Goal: Information Seeking & Learning: Learn about a topic

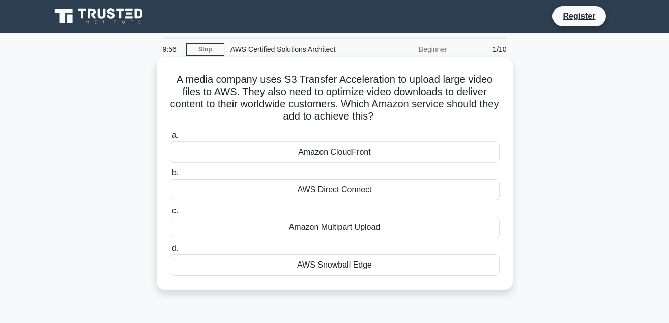
click at [341, 154] on div "Amazon CloudFront" at bounding box center [335, 151] width 330 height 21
click at [170, 139] on input "a. Amazon CloudFront" at bounding box center [170, 135] width 0 height 7
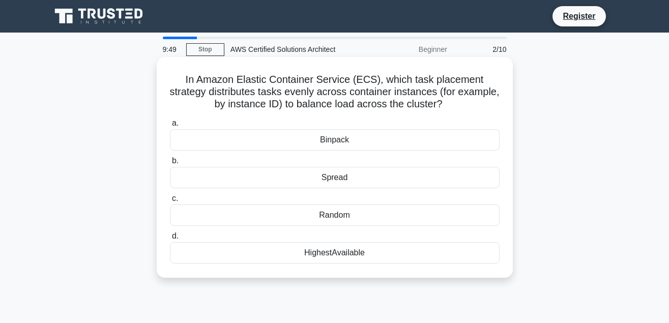
click at [395, 256] on div "HighestAvailable" at bounding box center [335, 252] width 330 height 21
click at [170, 240] on input "d. HighestAvailable" at bounding box center [170, 236] width 0 height 7
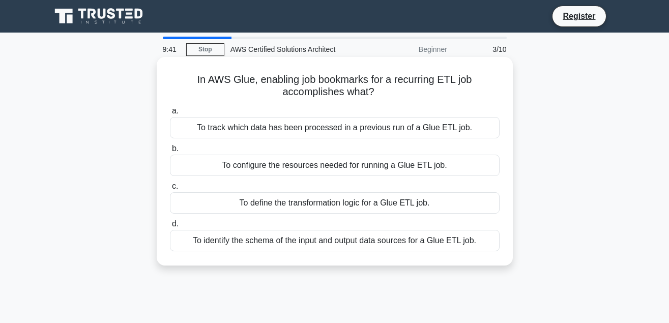
click at [385, 126] on div "To track which data has been processed in a previous run of a Glue ETL job." at bounding box center [335, 127] width 330 height 21
click at [170, 114] on input "a. To track which data has been processed in a previous run of a Glue ETL job." at bounding box center [170, 111] width 0 height 7
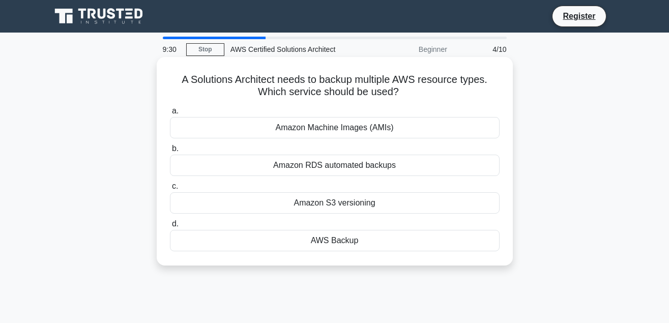
click at [403, 243] on div "AWS Backup" at bounding box center [335, 240] width 330 height 21
click at [170, 227] on input "d. AWS Backup" at bounding box center [170, 224] width 0 height 7
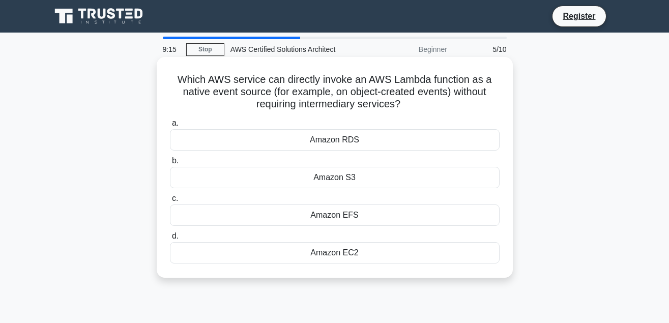
click at [342, 185] on div "Amazon S3" at bounding box center [335, 177] width 330 height 21
click at [170, 164] on input "b. Amazon S3" at bounding box center [170, 161] width 0 height 7
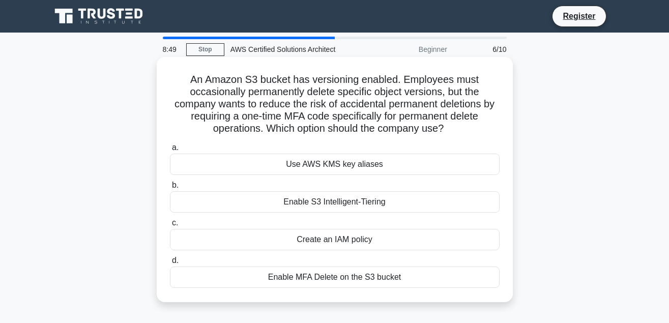
click at [399, 278] on div "Enable MFA Delete on the S3 bucket" at bounding box center [335, 277] width 330 height 21
click at [170, 264] on input "d. Enable MFA Delete on the S3 bucket" at bounding box center [170, 260] width 0 height 7
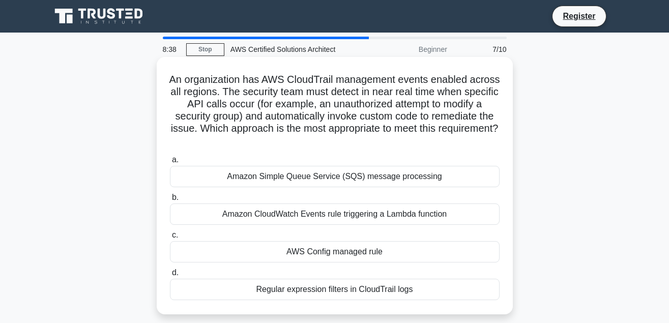
click at [411, 209] on div "Amazon CloudWatch Events rule triggering a Lambda function" at bounding box center [335, 213] width 330 height 21
click at [170, 201] on input "b. Amazon CloudWatch Events rule triggering a Lambda function" at bounding box center [170, 197] width 0 height 7
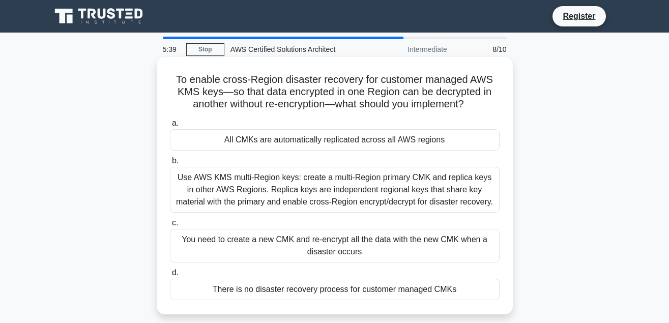
click at [309, 192] on div "Use AWS KMS multi-Region keys: create a multi-Region primary CMK and replica ke…" at bounding box center [335, 190] width 330 height 46
click at [170, 164] on input "b. Use AWS KMS multi-Region keys: create a multi-Region primary CMK and replica…" at bounding box center [170, 161] width 0 height 7
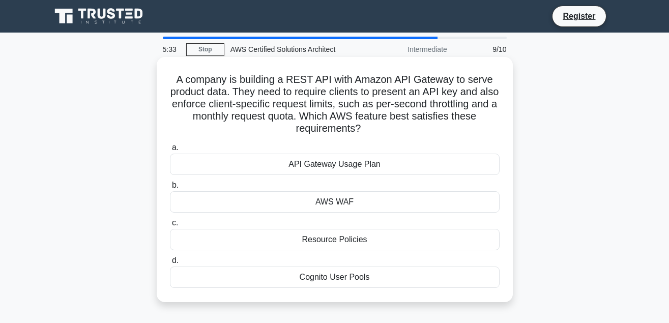
click at [331, 165] on div "API Gateway Usage Plan" at bounding box center [335, 164] width 330 height 21
click at [170, 151] on input "a. API Gateway Usage Plan" at bounding box center [170, 147] width 0 height 7
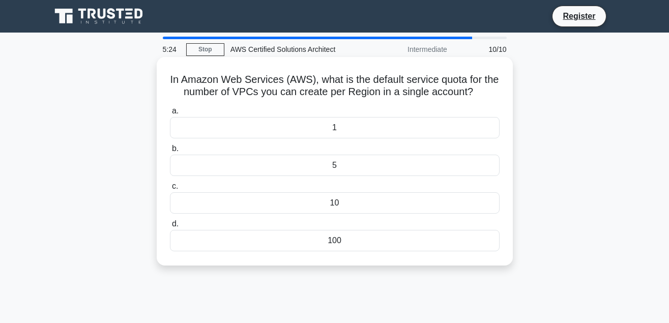
click at [335, 166] on div "5" at bounding box center [335, 165] width 330 height 21
click at [170, 152] on input "b. 5" at bounding box center [170, 149] width 0 height 7
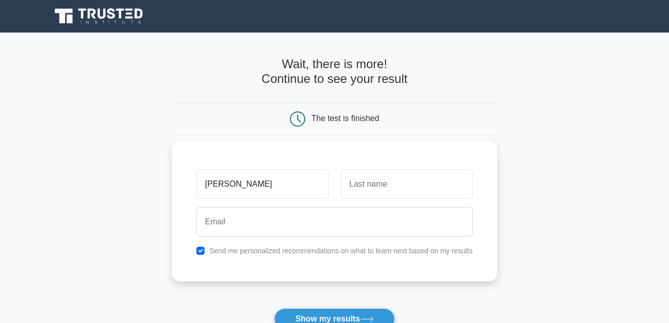
type input "wilmer"
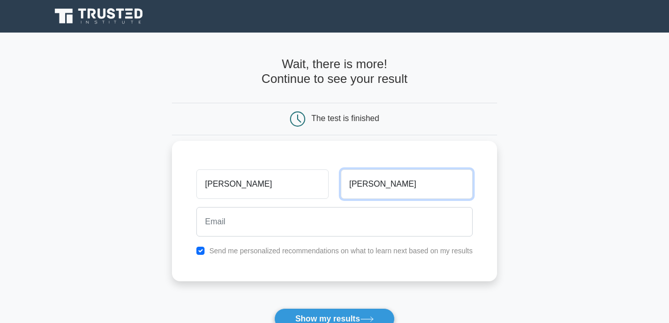
type input "tomas"
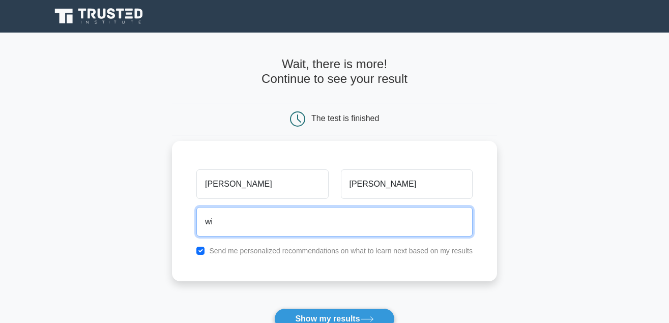
type input "w"
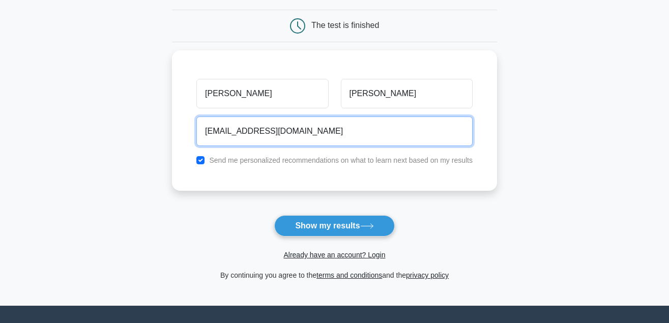
scroll to position [156, 0]
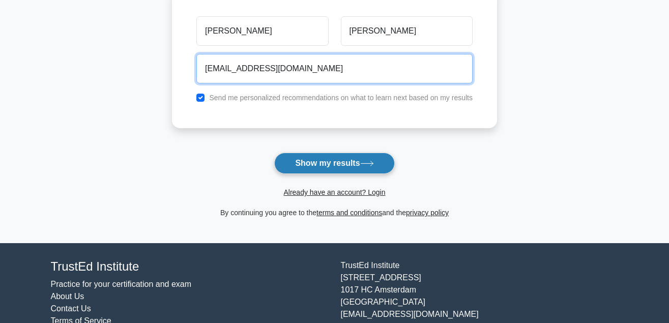
type input "ossoporte@omniasolution.com"
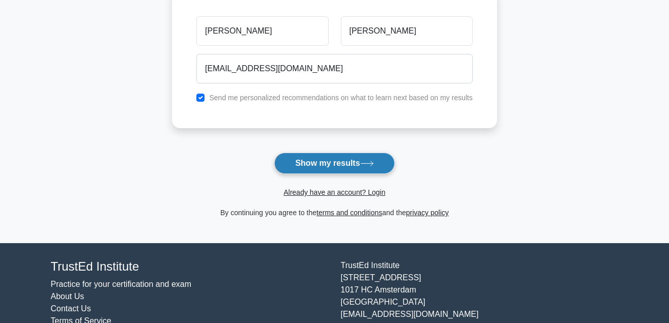
click at [355, 169] on button "Show my results" at bounding box center [334, 163] width 120 height 21
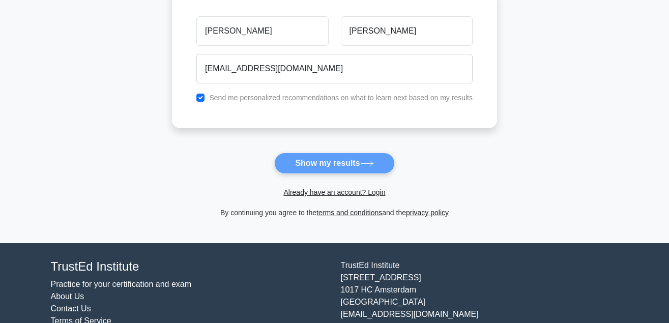
scroll to position [52, 0]
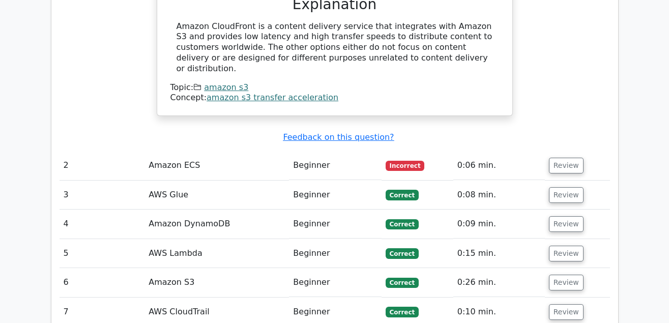
scroll to position [1194, 0]
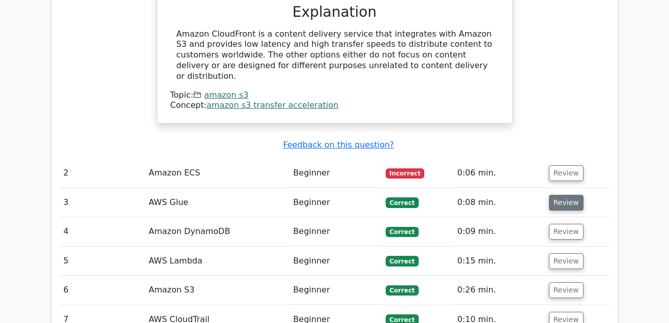
click at [567, 195] on button "Review" at bounding box center [566, 203] width 35 height 16
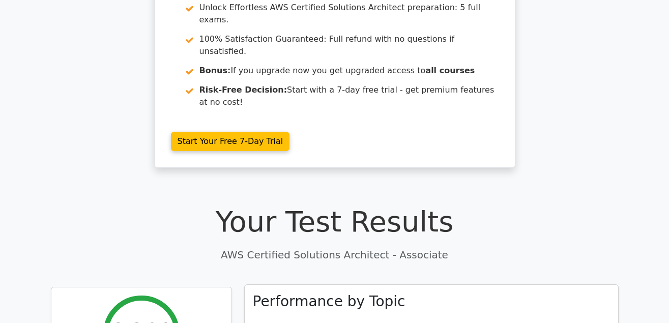
scroll to position [0, 0]
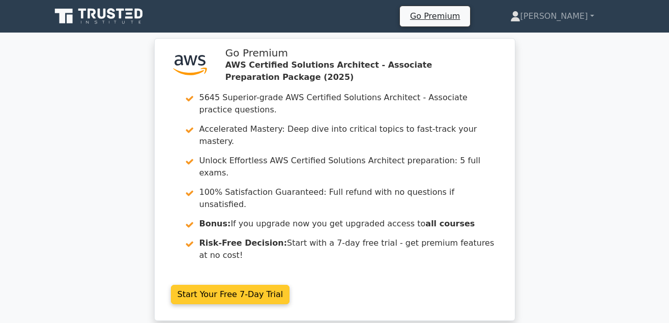
click at [229, 285] on link "Start Your Free 7-Day Trial" at bounding box center [230, 294] width 119 height 19
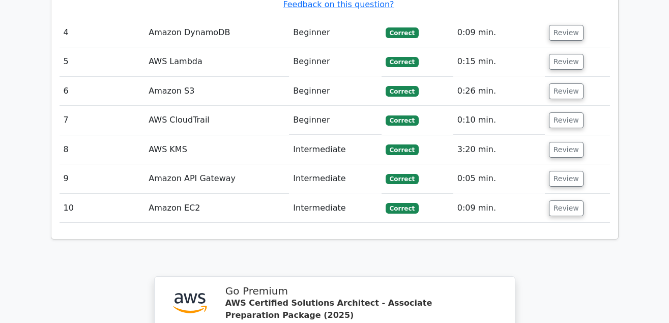
scroll to position [1712, 0]
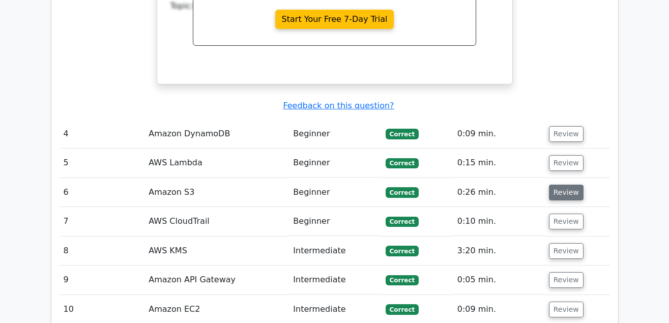
click at [563, 185] on button "Review" at bounding box center [566, 193] width 35 height 16
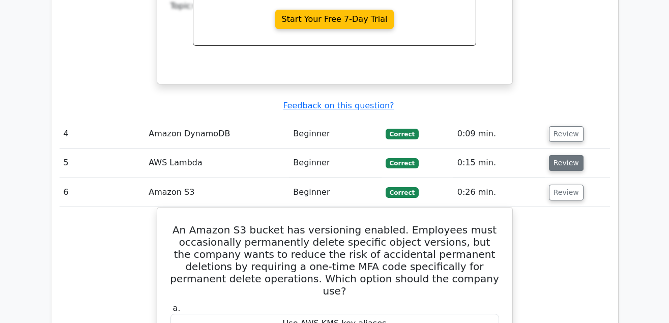
click at [565, 155] on button "Review" at bounding box center [566, 163] width 35 height 16
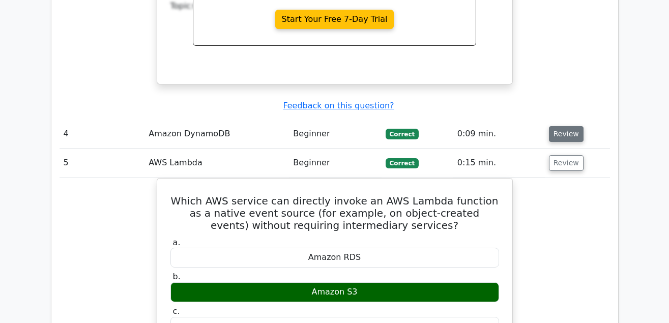
click at [568, 126] on button "Review" at bounding box center [566, 134] width 35 height 16
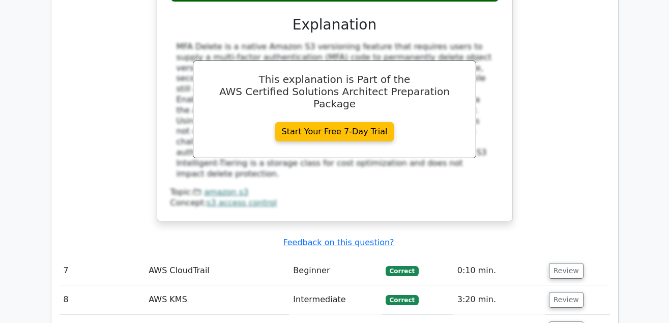
scroll to position [2958, 0]
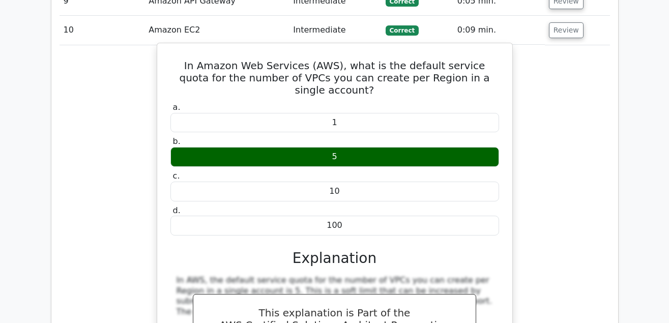
scroll to position [3269, 0]
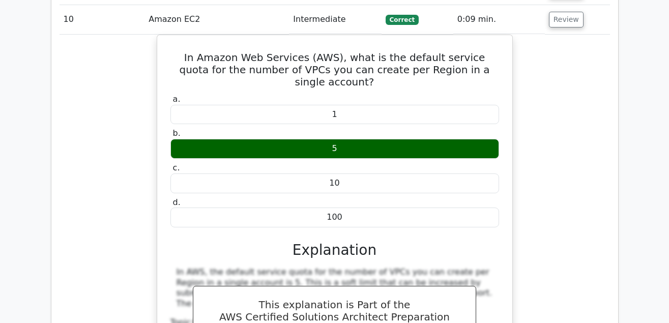
click at [602, 245] on div "In Amazon Web Services (AWS), what is the default service quota for the number …" at bounding box center [335, 235] width 550 height 400
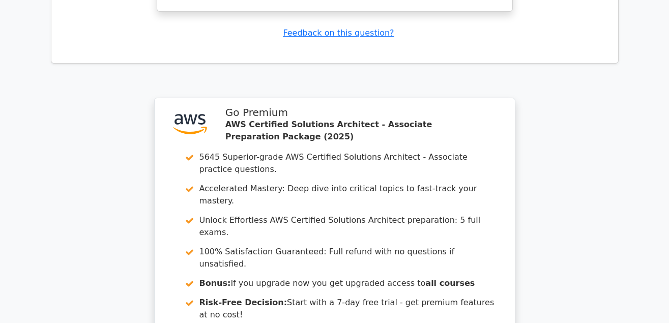
scroll to position [3766, 0]
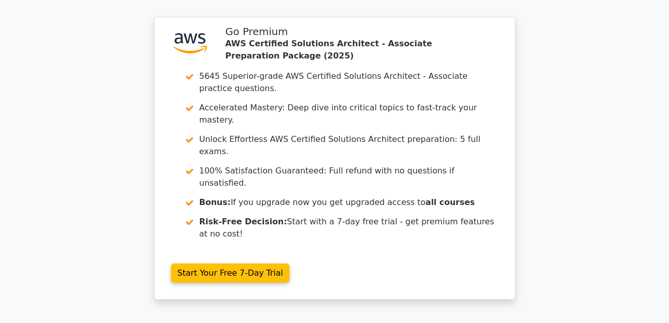
drag, startPoint x: 532, startPoint y: 185, endPoint x: 511, endPoint y: 56, distance: 130.3
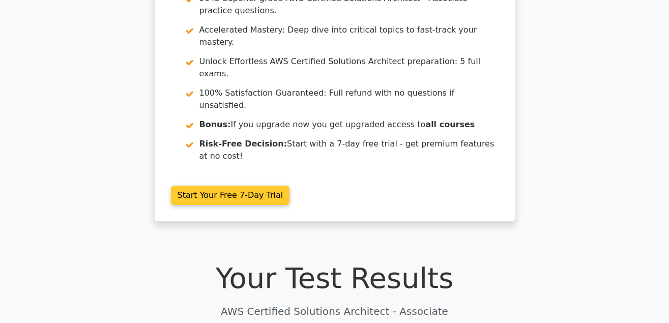
scroll to position [0, 0]
